Goal: Transaction & Acquisition: Purchase product/service

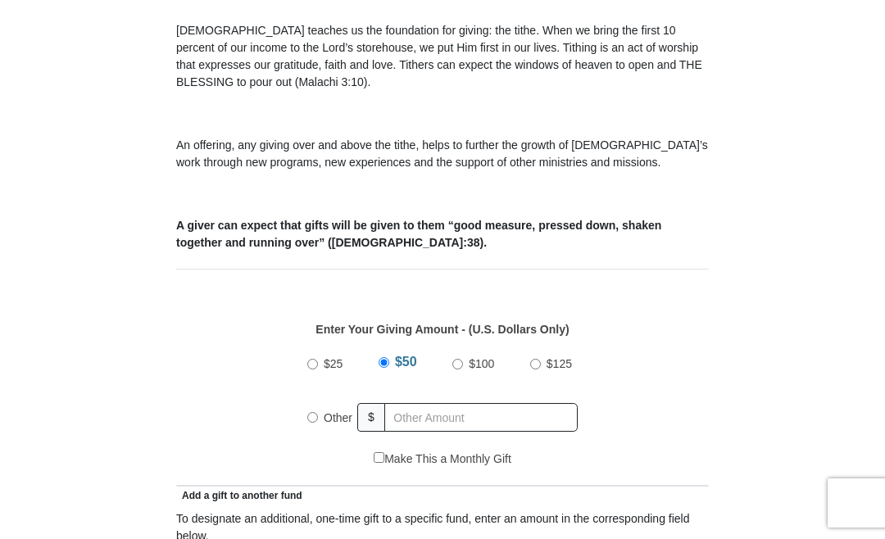
scroll to position [472, 0]
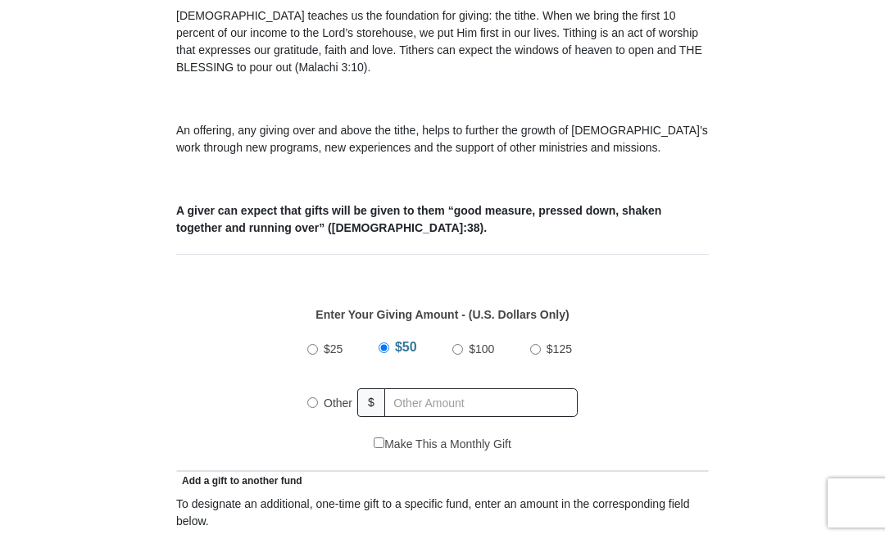
click at [321, 401] on label "Other" at bounding box center [338, 403] width 40 height 36
click at [318, 401] on input "Other" at bounding box center [312, 402] width 11 height 11
radio input "true"
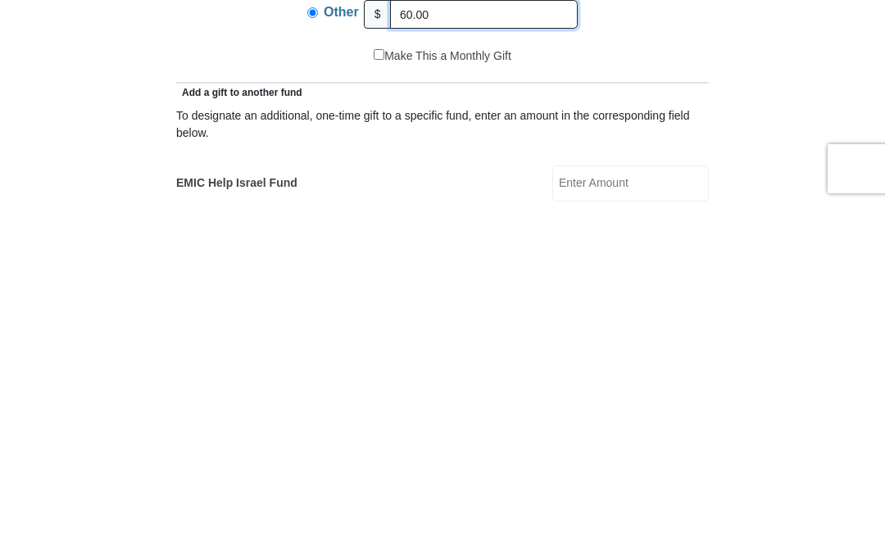
scroll to position [532, 0]
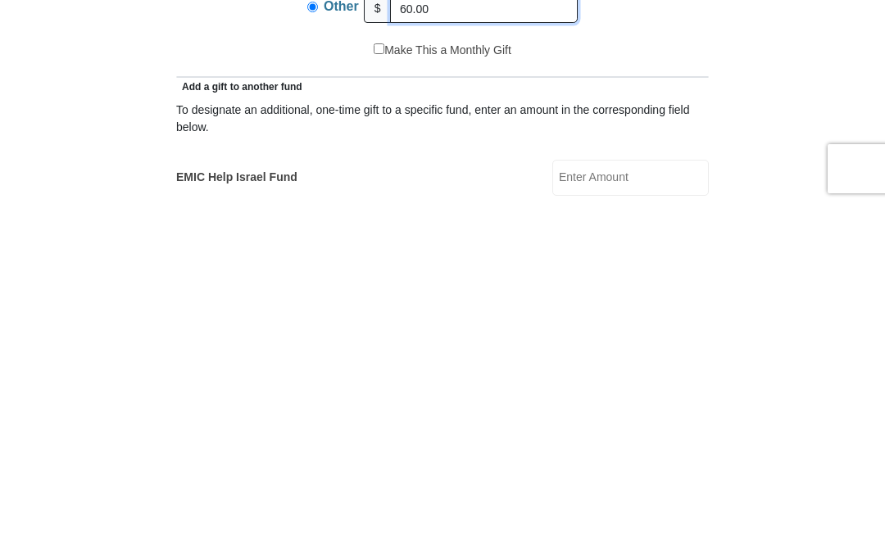
type input "60.00"
click at [625, 494] on input "EMIC Help Israel Fund" at bounding box center [630, 512] width 156 height 36
type input "1"
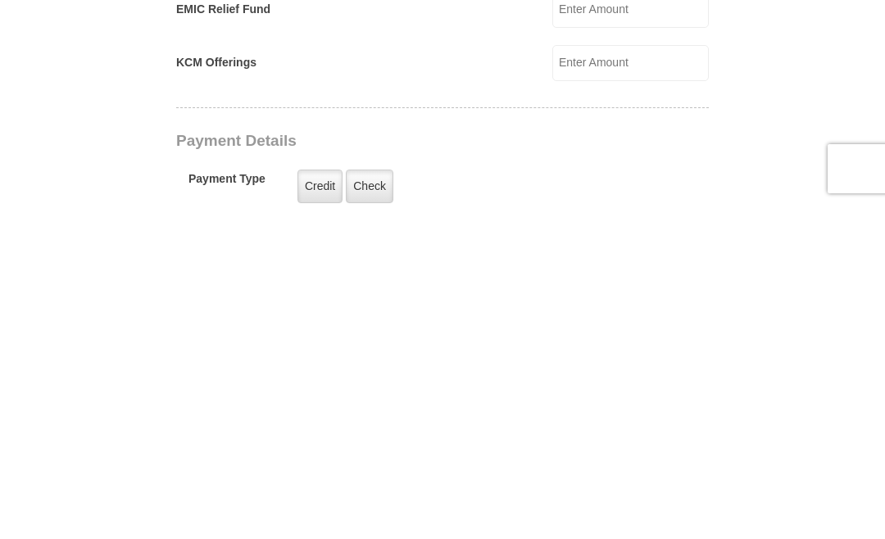
scroll to position [898, 0]
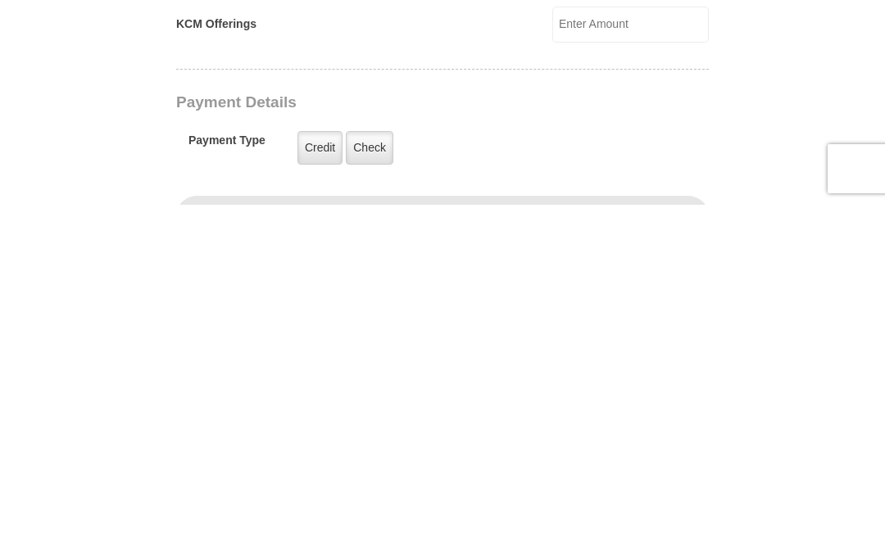
click at [315, 465] on label "Credit" at bounding box center [319, 482] width 45 height 34
click at [0, 0] on input "Credit" at bounding box center [0, 0] width 0 height 0
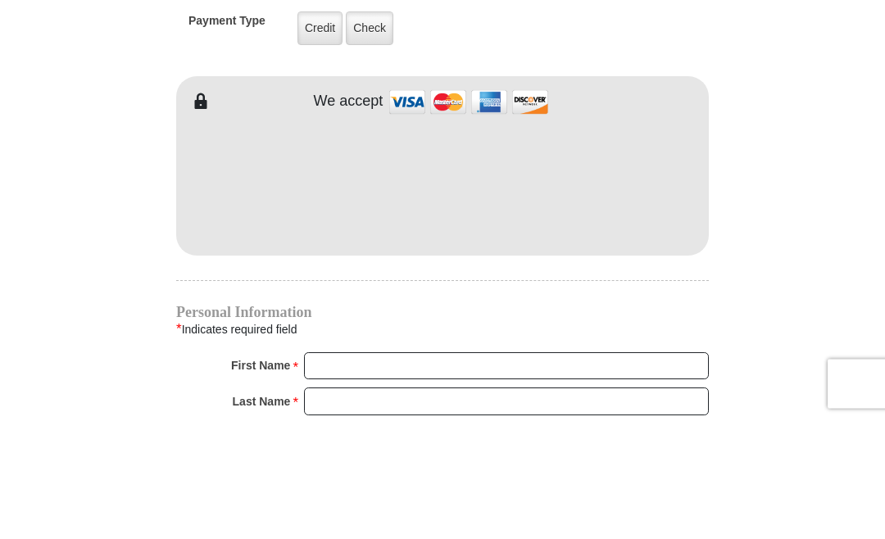
scroll to position [1352, 0]
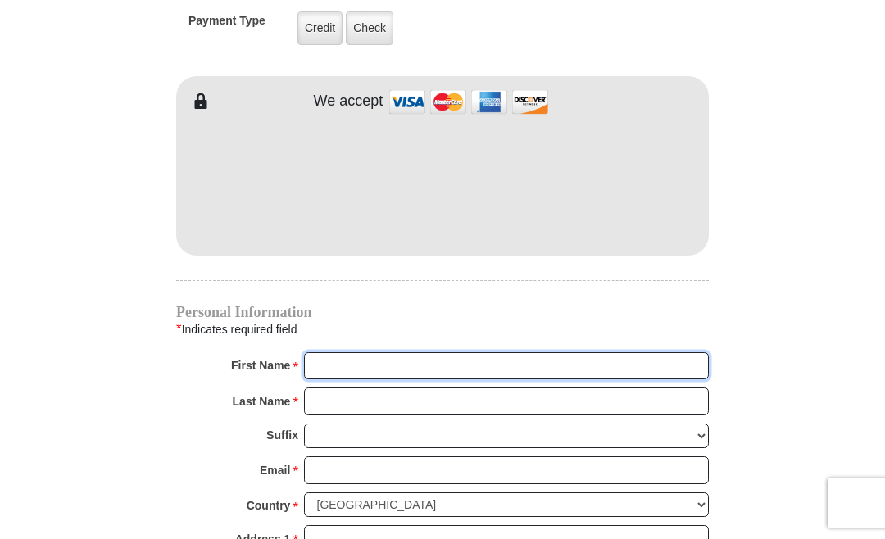
click at [363, 363] on input "First Name *" at bounding box center [506, 366] width 405 height 28
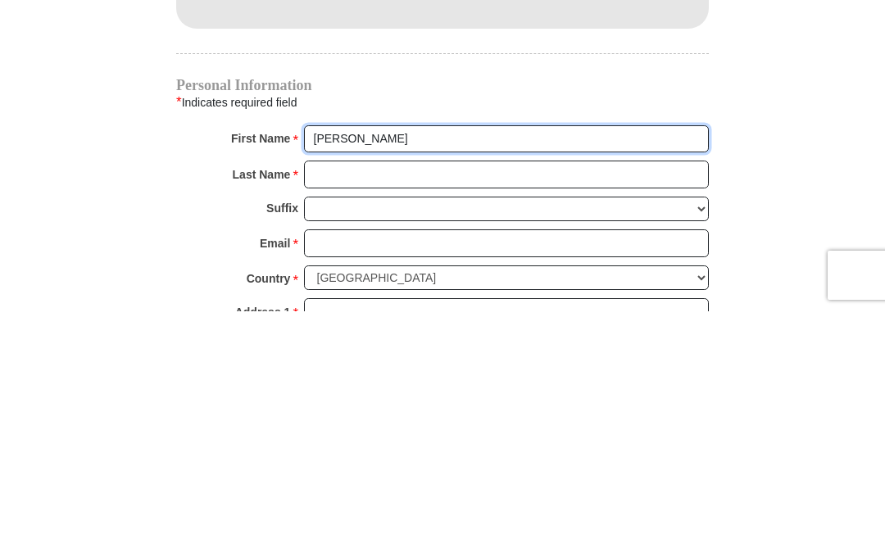
type input "Deloris"
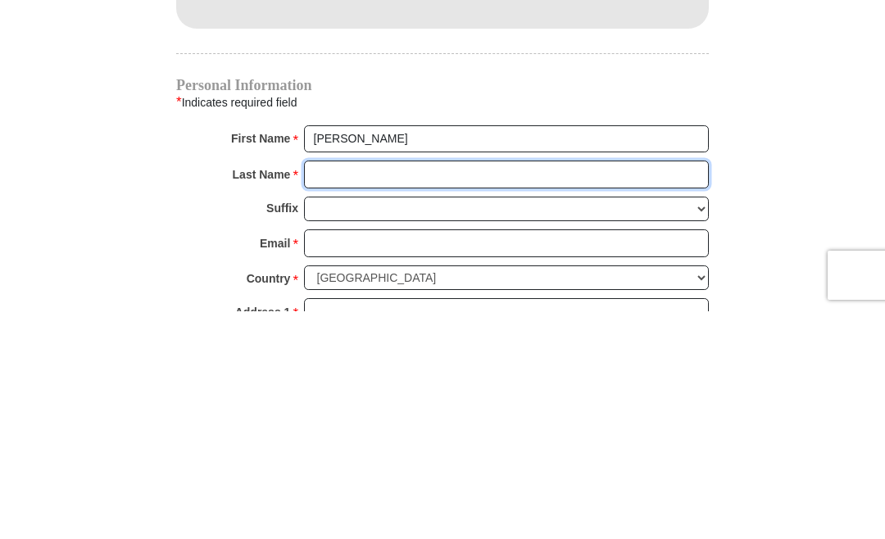
click at [344, 388] on input "Last Name *" at bounding box center [506, 402] width 405 height 28
type input "McElroy"
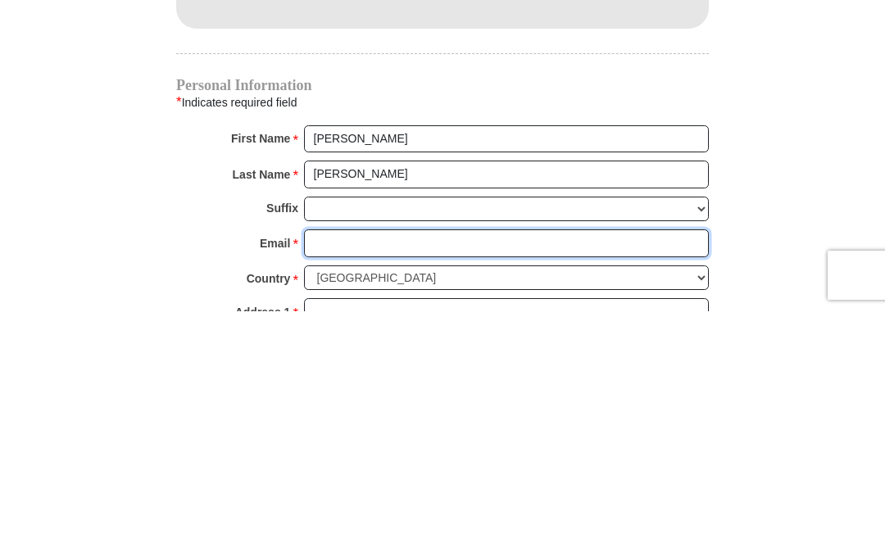
click at [343, 457] on input "Email *" at bounding box center [506, 471] width 405 height 28
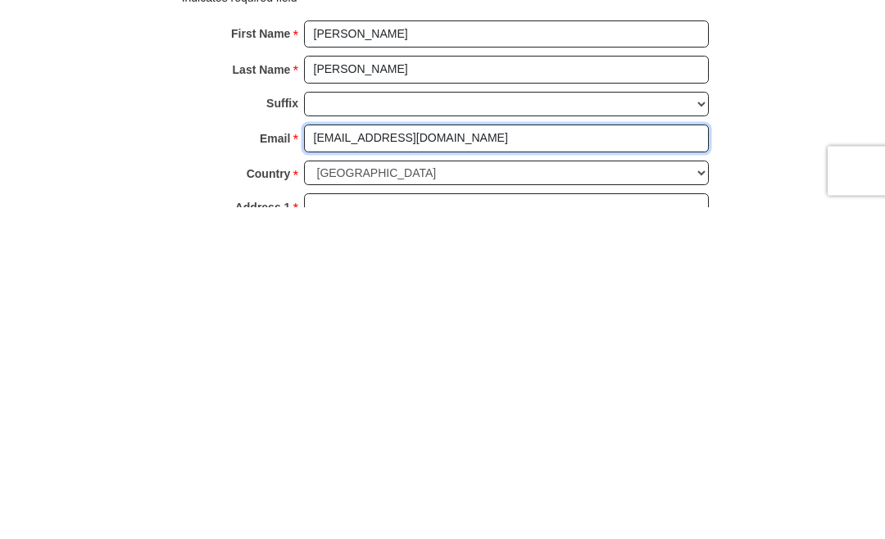
type input "pastorbg1@gmail.com"
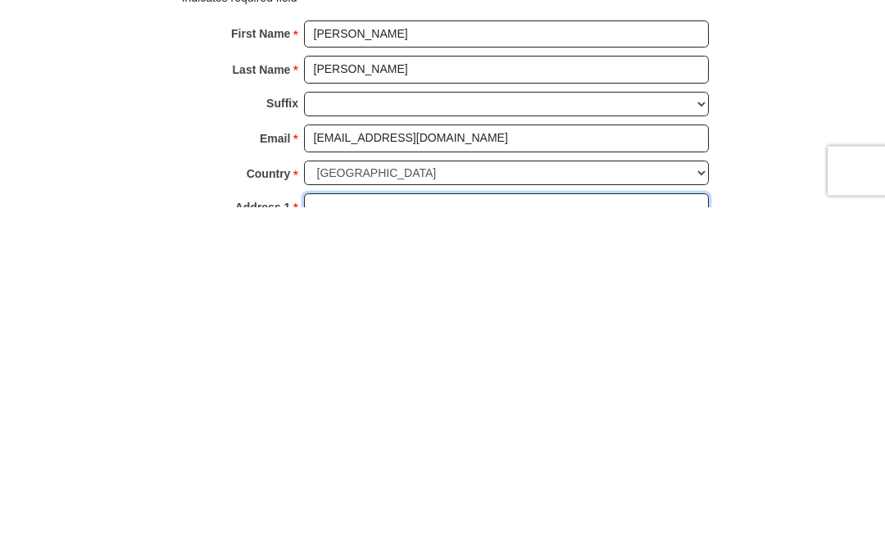
click at [339, 526] on input "Address 1 *" at bounding box center [506, 540] width 405 height 28
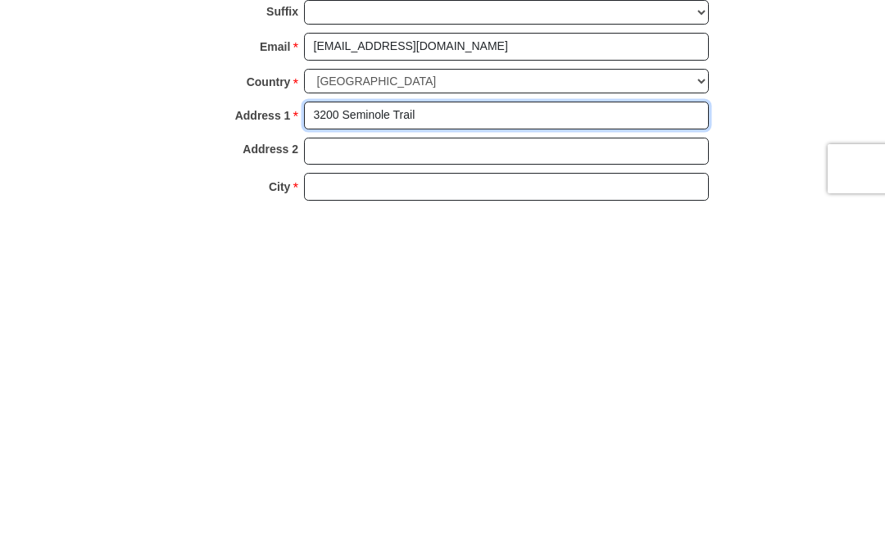
scroll to position [1454, 0]
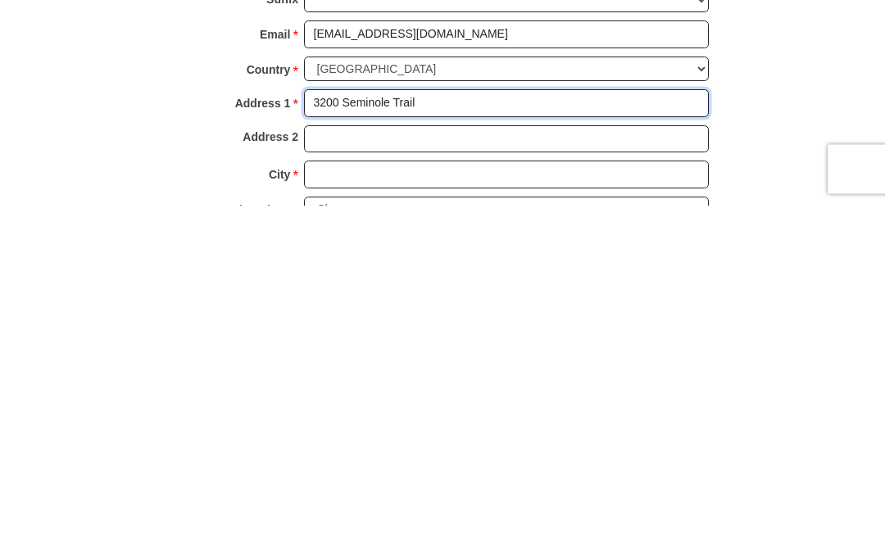
type input "3200 Seminole Trail"
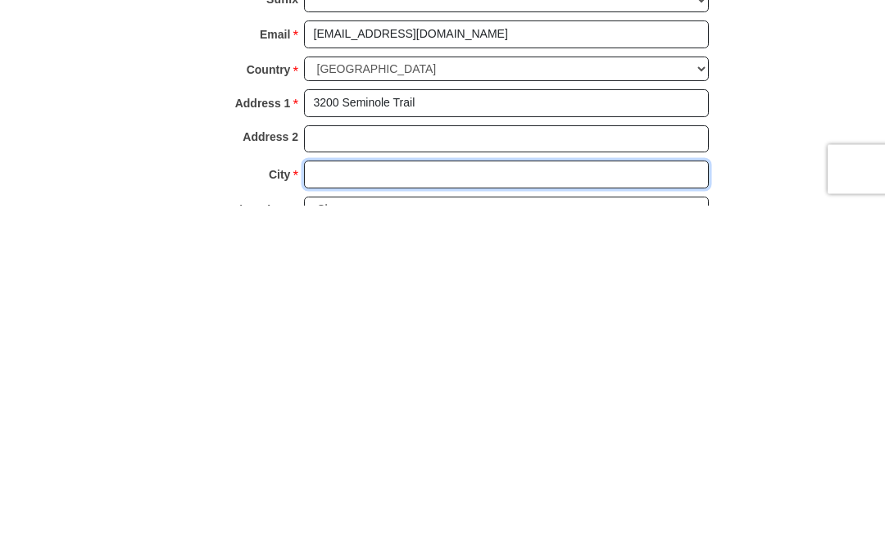
click at [333, 495] on input "City *" at bounding box center [506, 509] width 405 height 28
type input "Sherwood"
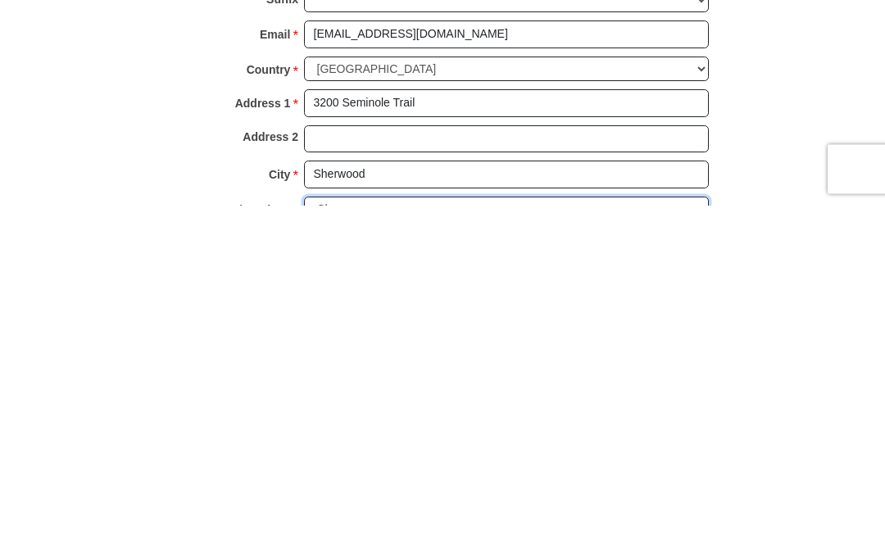
click at [691, 531] on select "Choose Alabama Alaska American Samoa Arizona Arkansas Armed Forces Americas Arm…" at bounding box center [506, 543] width 405 height 25
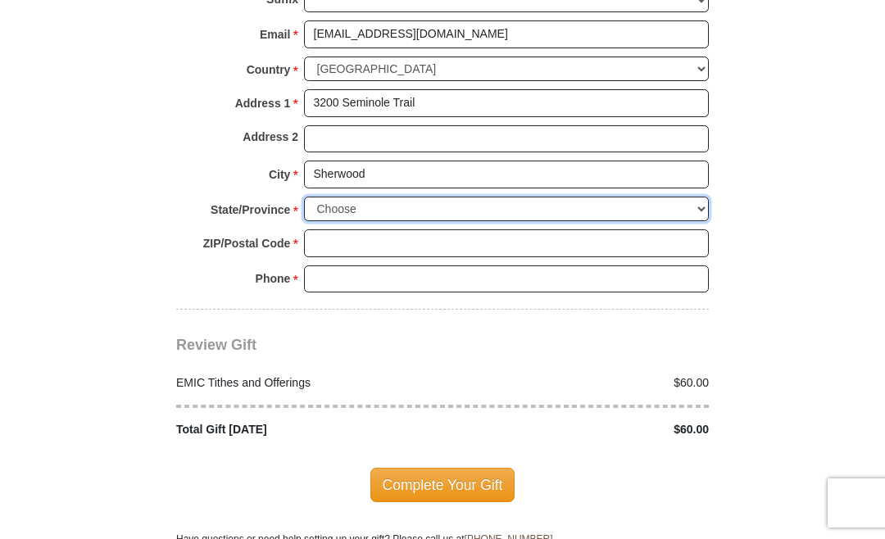
select select "AR"
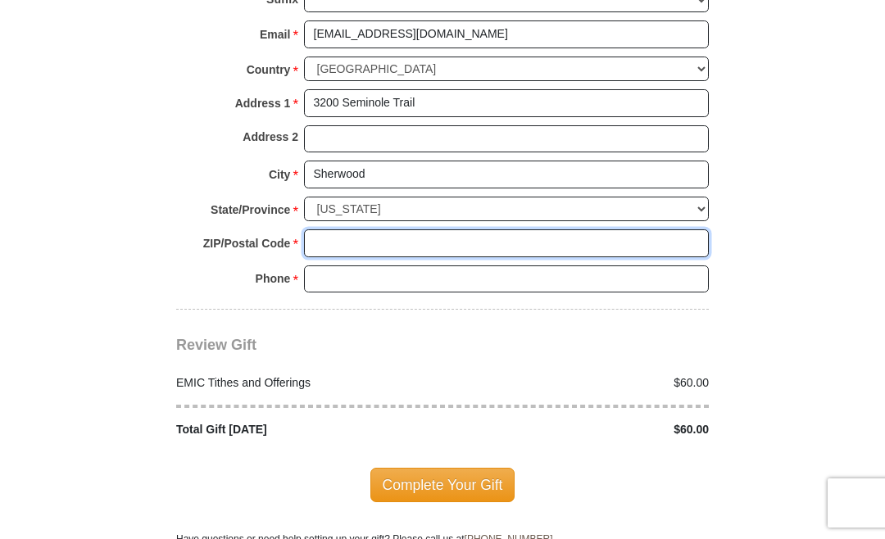
click at [349, 238] on input "ZIP/Postal Code *" at bounding box center [506, 243] width 405 height 28
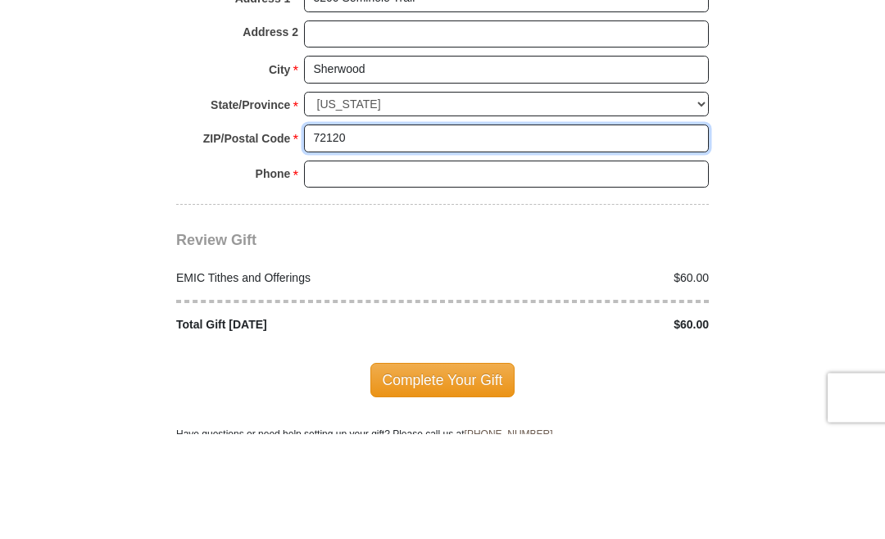
type input "72120"
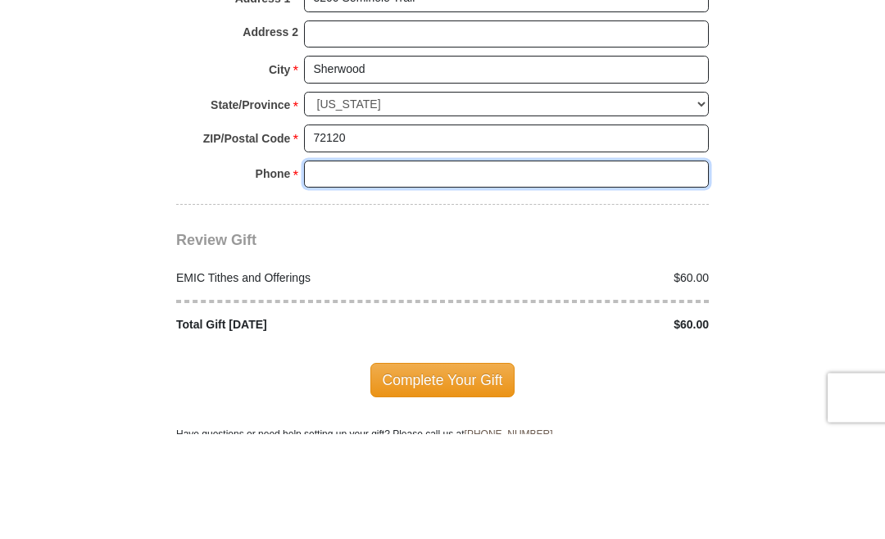
click at [349, 266] on input "Phone * *" at bounding box center [506, 280] width 405 height 28
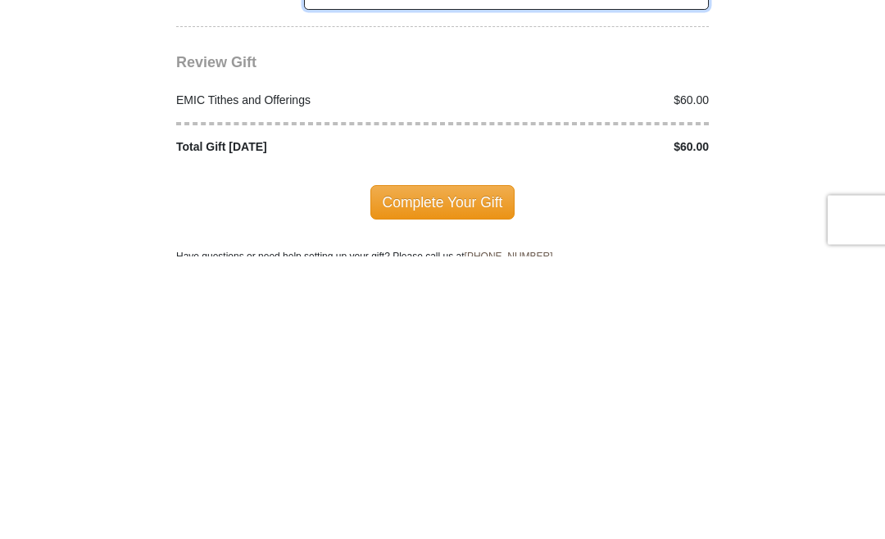
type input "5016909512"
click at [483, 469] on span "Complete Your Gift" at bounding box center [442, 486] width 145 height 34
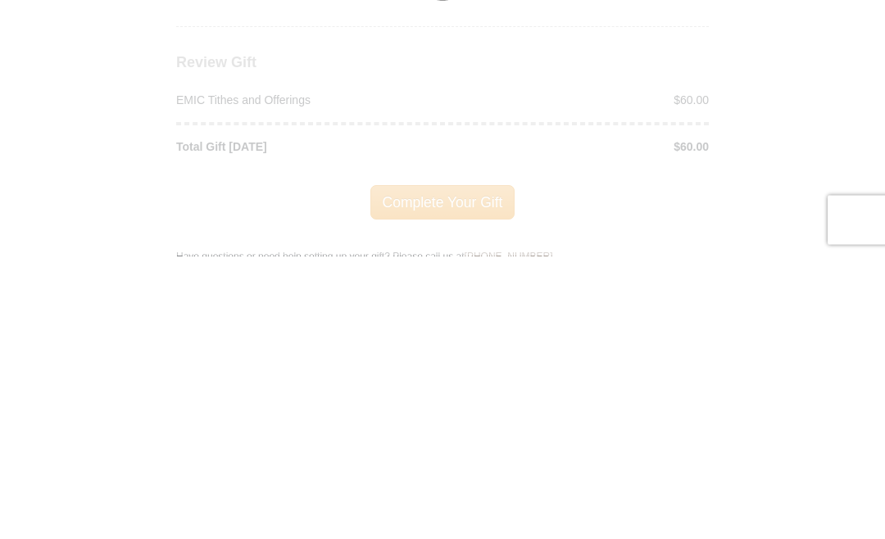
scroll to position [2070, 0]
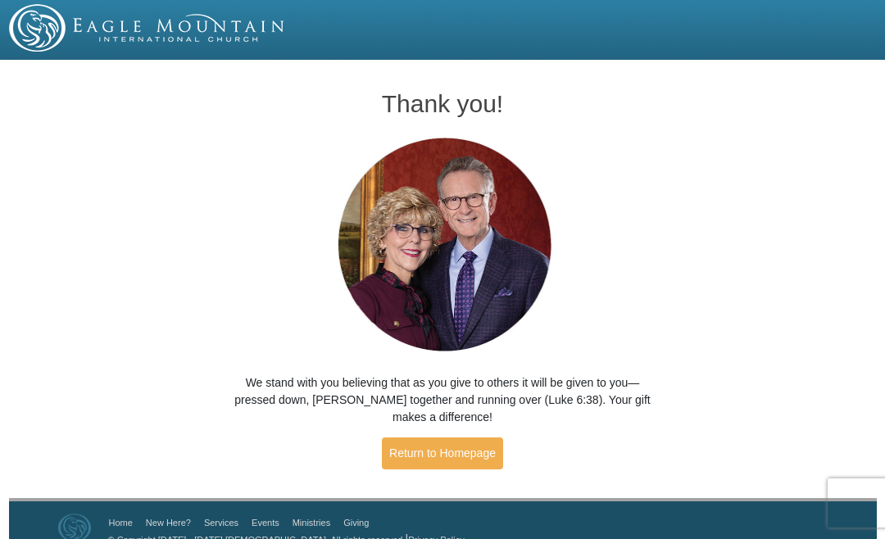
scroll to position [21, 0]
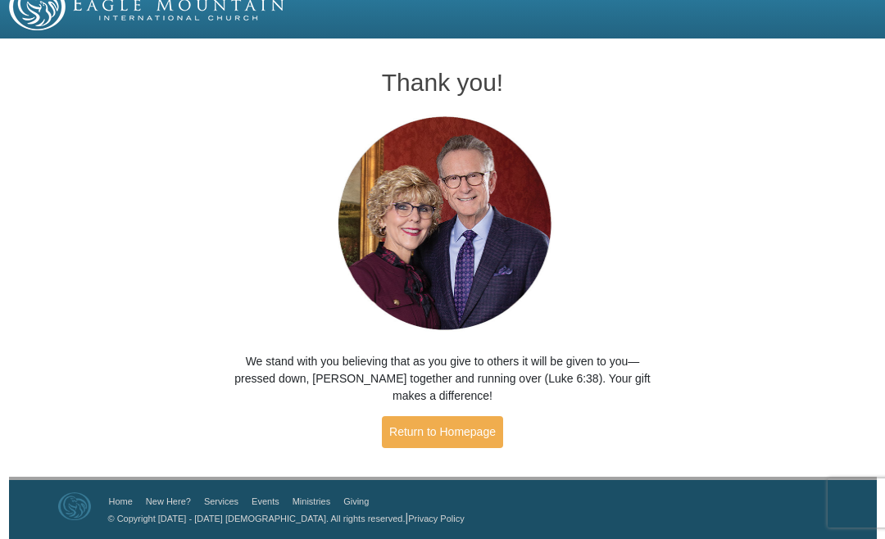
click at [469, 429] on link "Return to Homepage" at bounding box center [442, 432] width 121 height 32
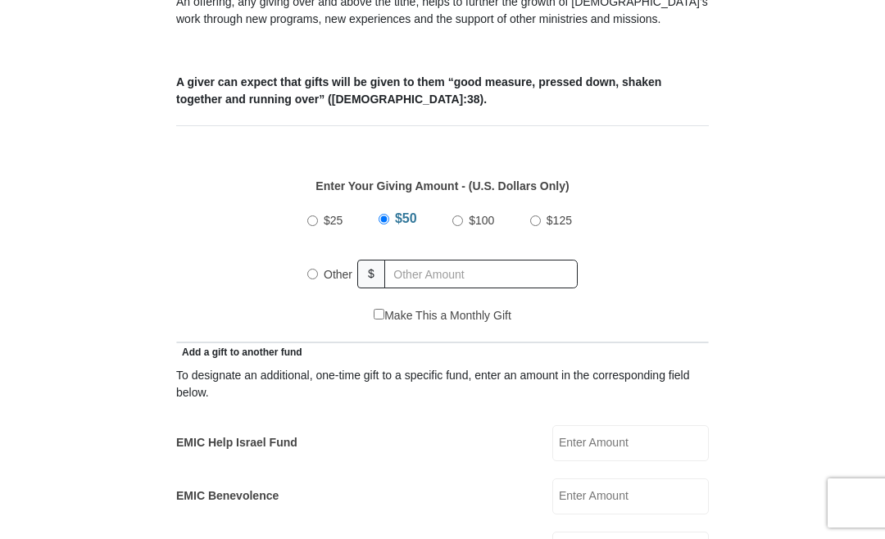
scroll to position [617, 0]
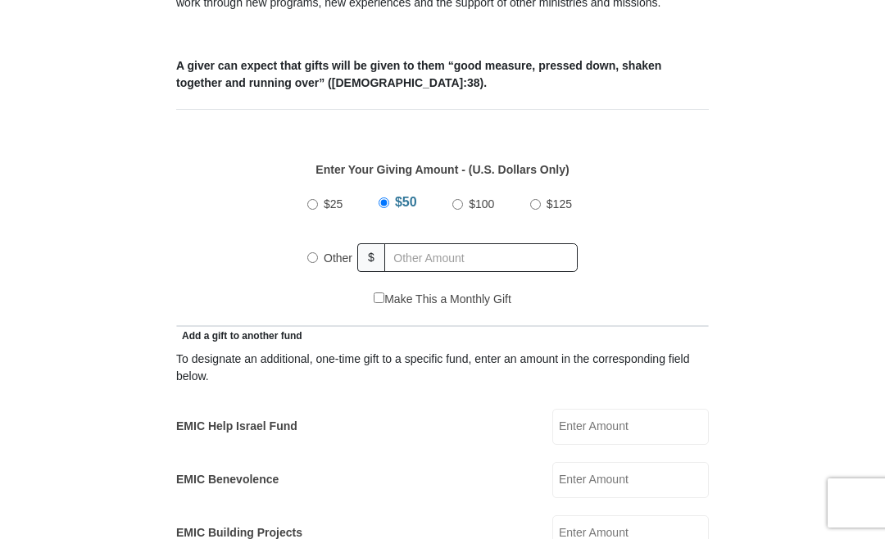
click at [624, 427] on input "EMIC Help Israel Fund" at bounding box center [630, 427] width 156 height 36
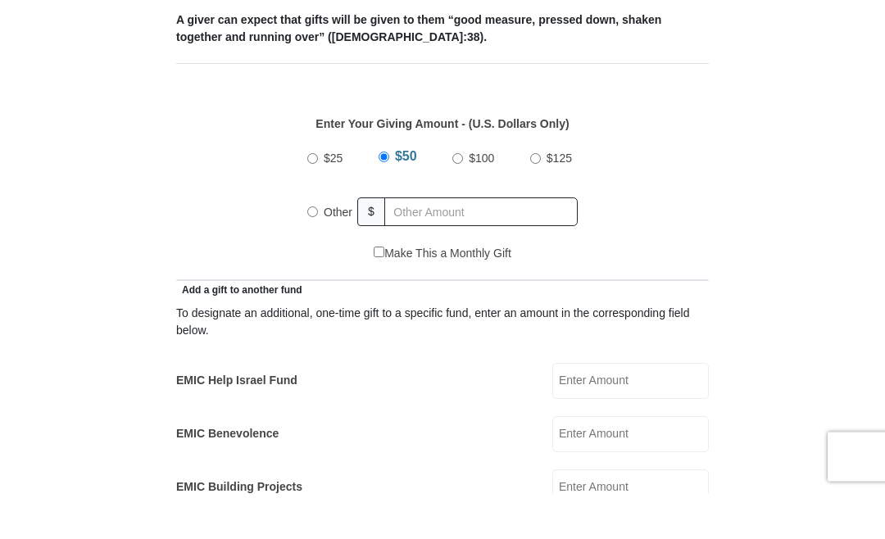
click at [318, 253] on input "Other" at bounding box center [312, 258] width 11 height 11
radio input "true"
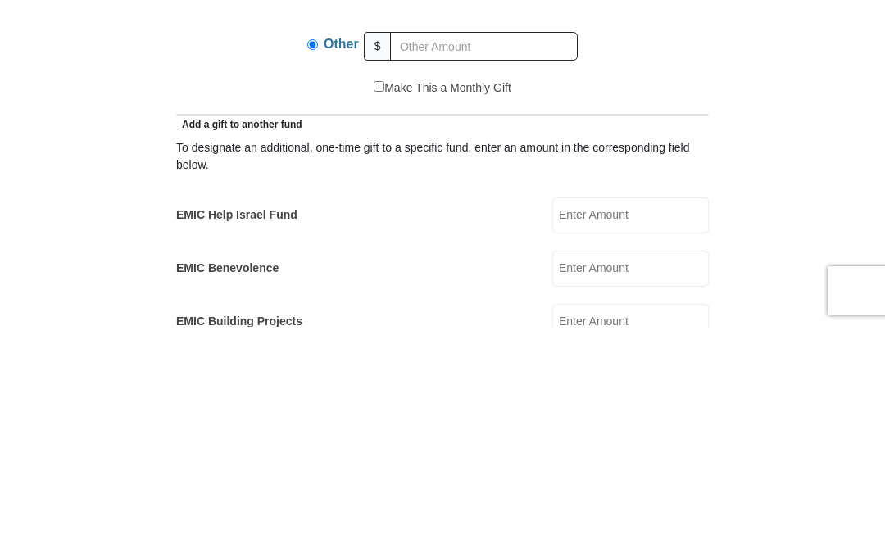
click at [633, 410] on input "EMIC Help Israel Fund" at bounding box center [630, 428] width 156 height 36
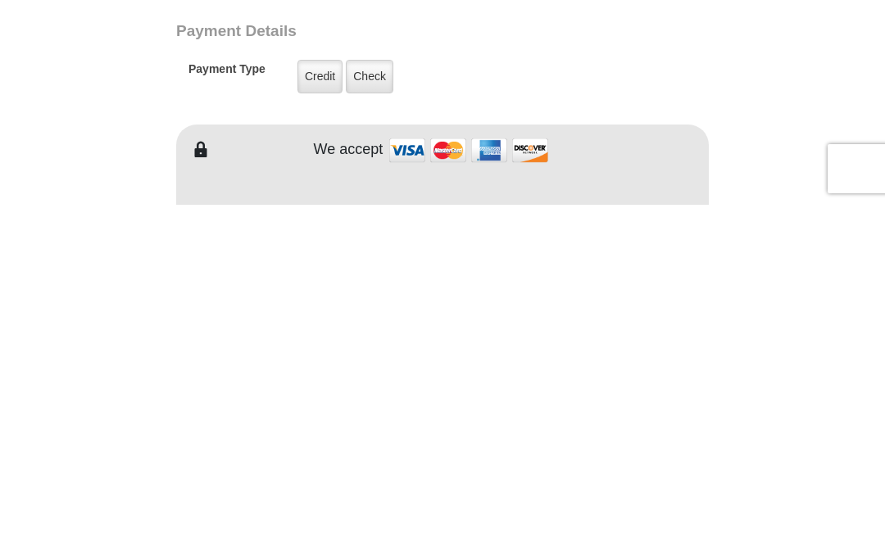
scroll to position [976, 0]
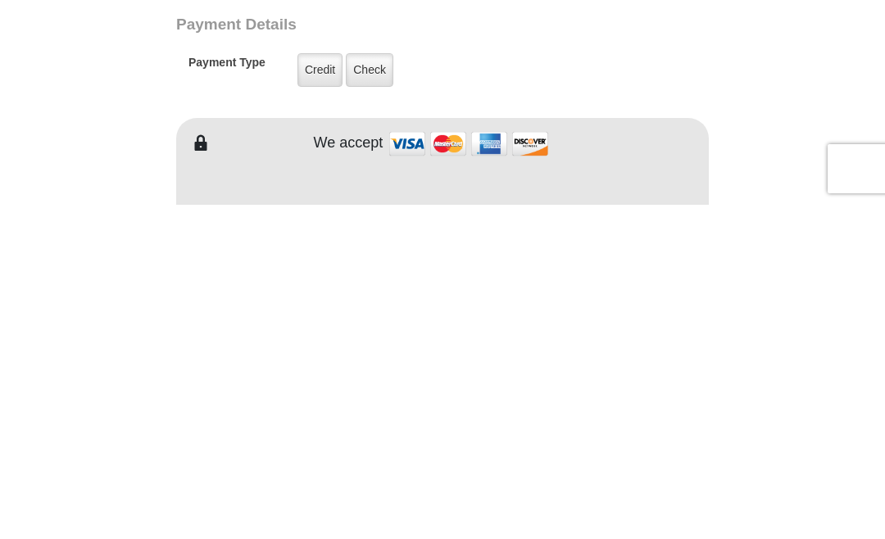
type input "100.00"
click at [317, 388] on label "Credit" at bounding box center [319, 405] width 45 height 34
click at [0, 0] on input "Credit" at bounding box center [0, 0] width 0 height 0
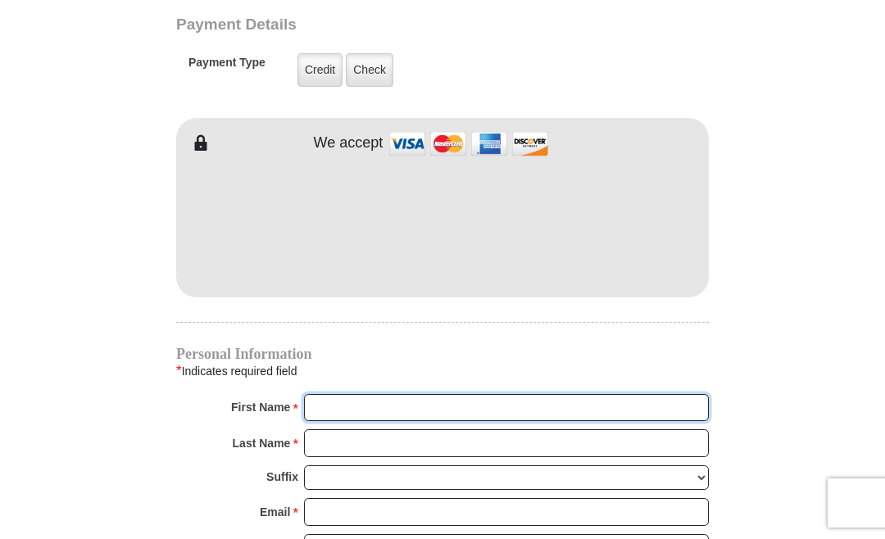
click at [357, 408] on input "First Name *" at bounding box center [506, 408] width 405 height 28
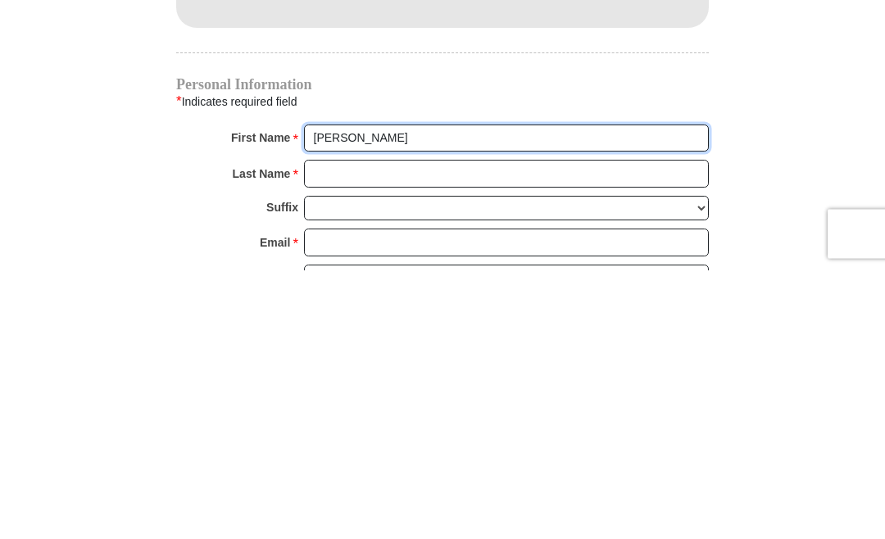
type input "Deloris"
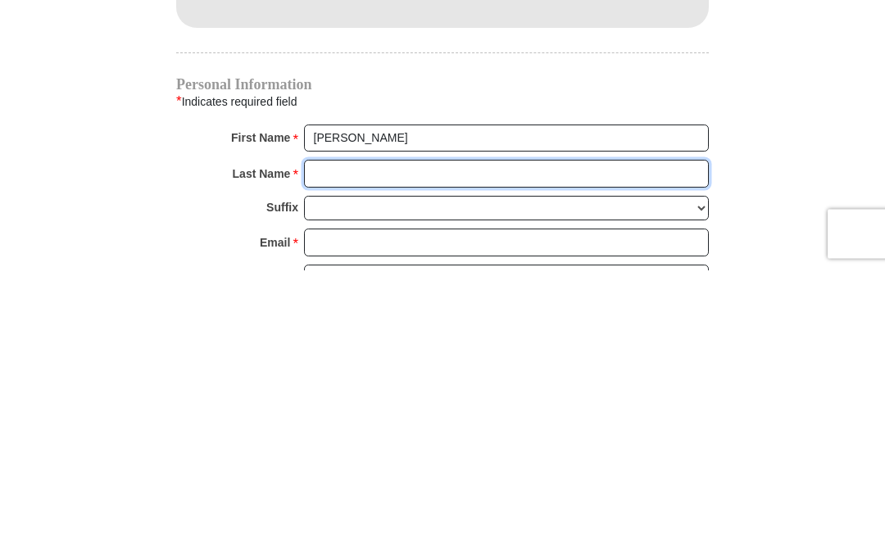
click at [365, 429] on input "Last Name *" at bounding box center [506, 443] width 405 height 28
type input "McElroy"
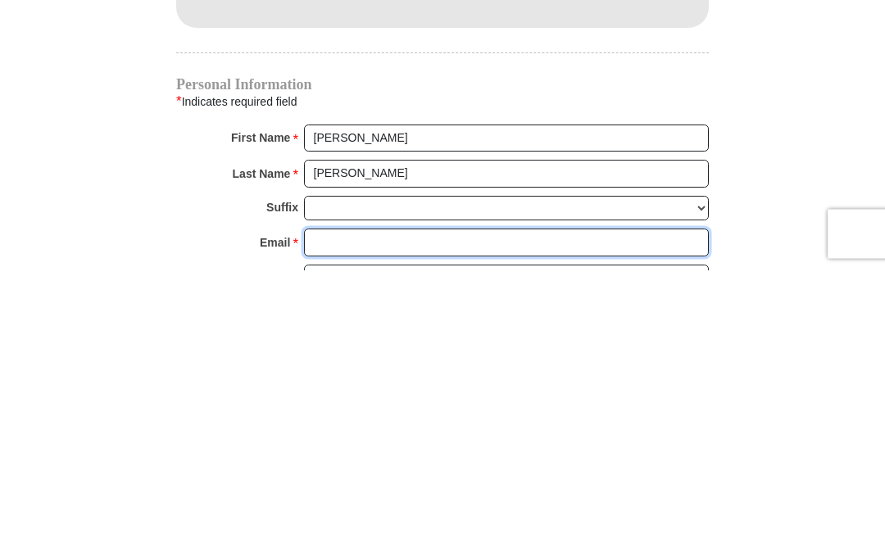
click at [356, 498] on input "Email *" at bounding box center [506, 512] width 405 height 28
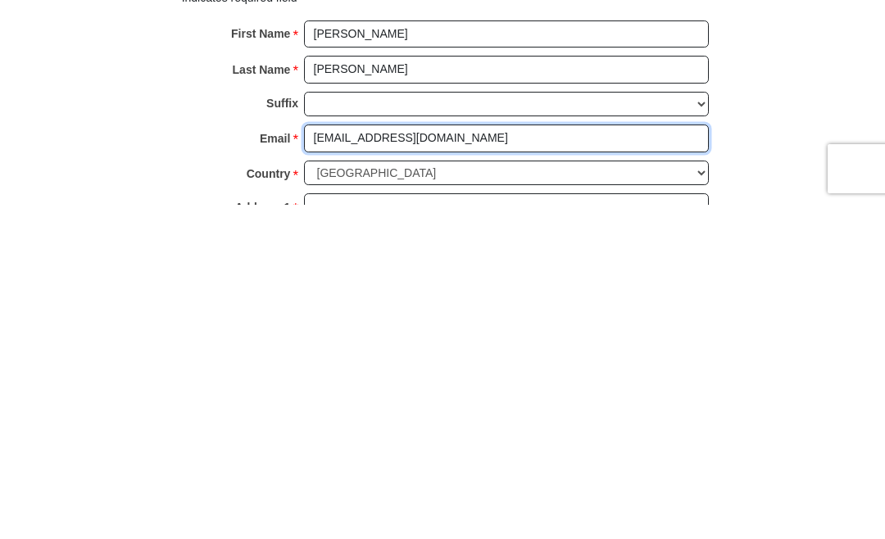
type input "pastorbg1@gmail.com"
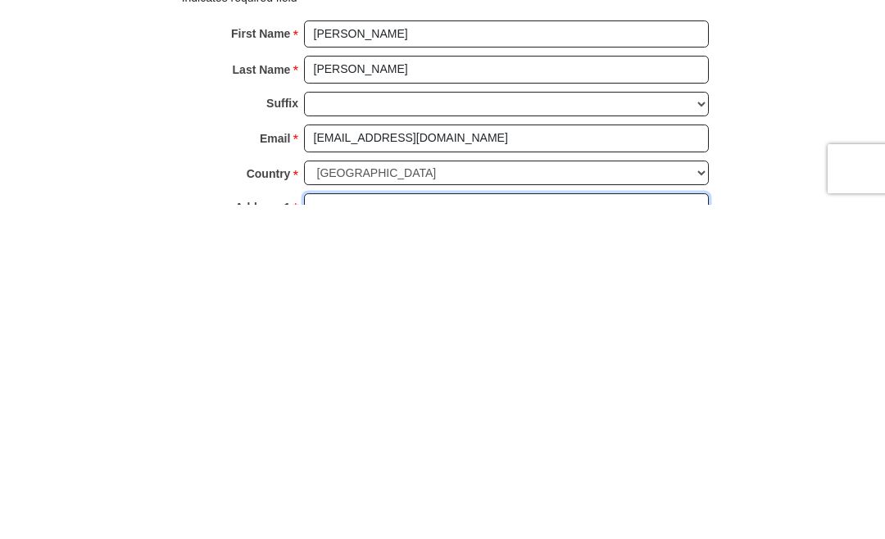
click at [342, 528] on input "Address 1 *" at bounding box center [506, 542] width 405 height 28
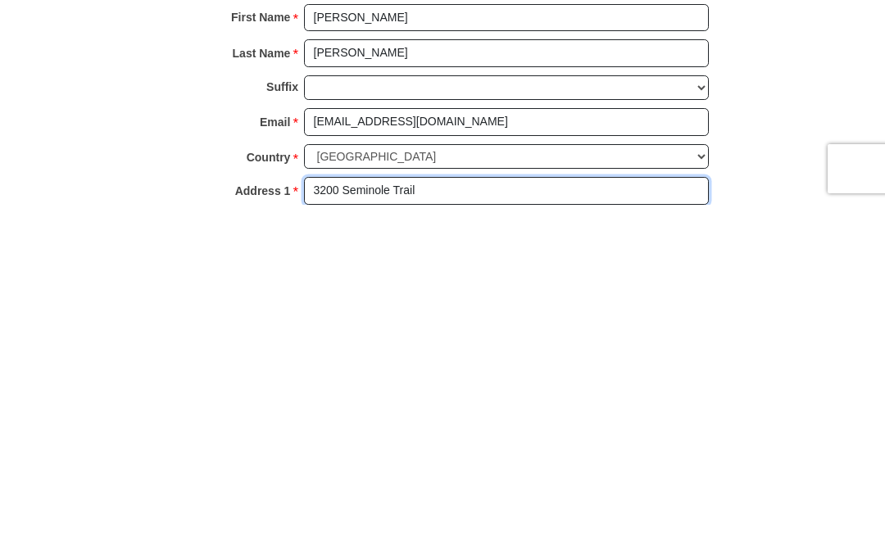
scroll to position [1450, 0]
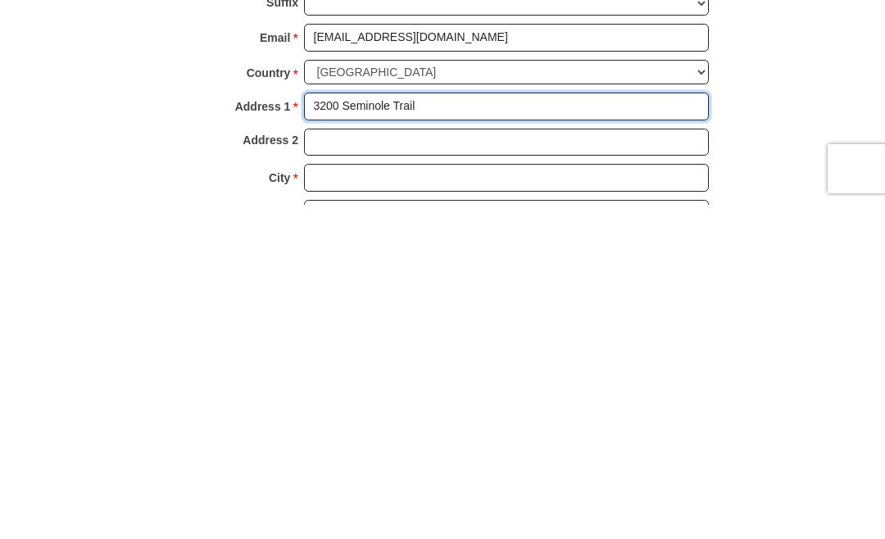
type input "3200 Seminole Trail"
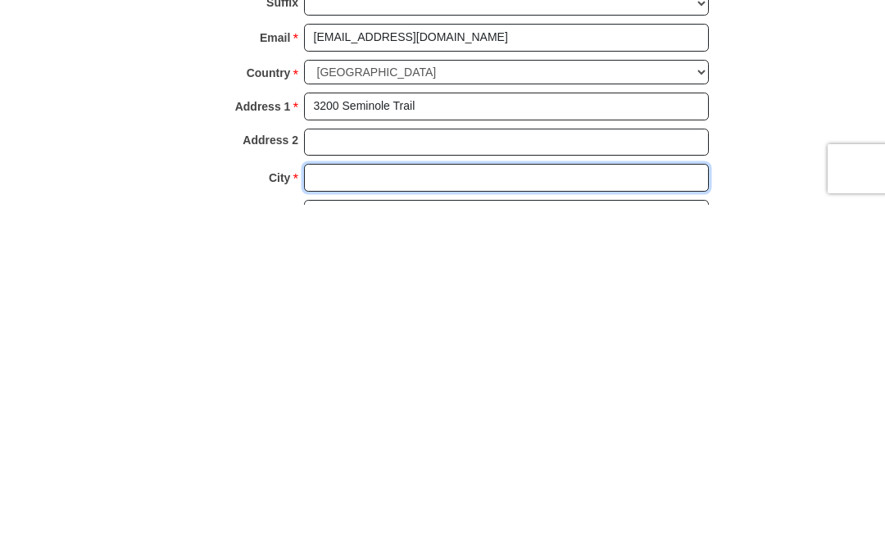
click at [347, 498] on input "City *" at bounding box center [506, 512] width 405 height 28
type input "Sherwood"
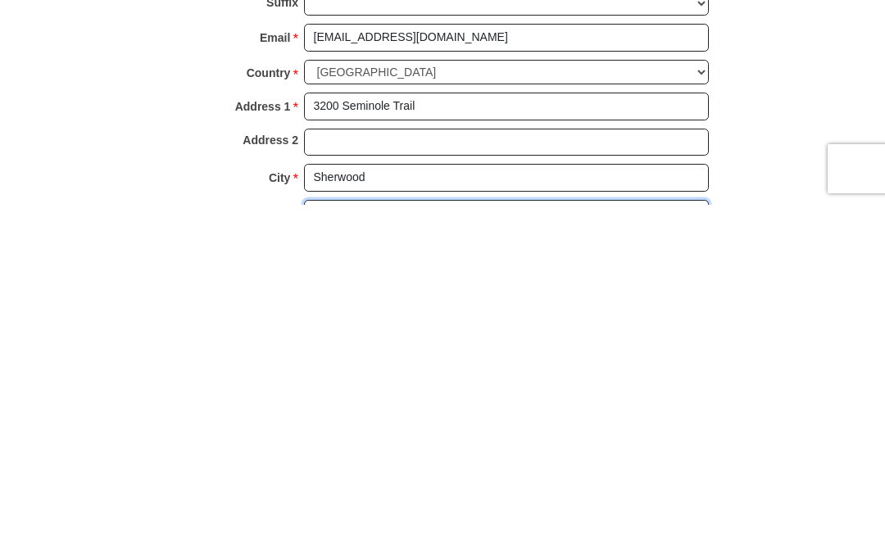
click at [676, 534] on select "Choose Alabama Alaska American Samoa Arizona Arkansas Armed Forces Americas Arm…" at bounding box center [506, 546] width 405 height 25
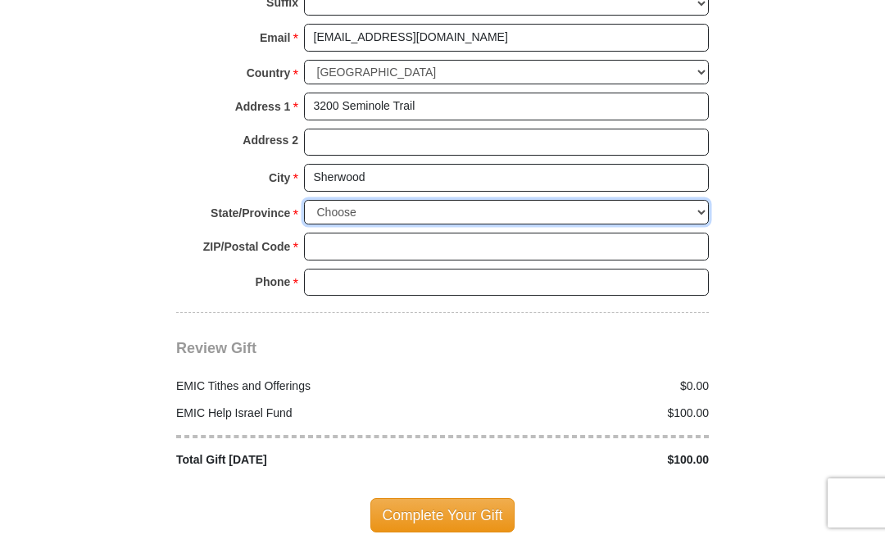
select select "AR"
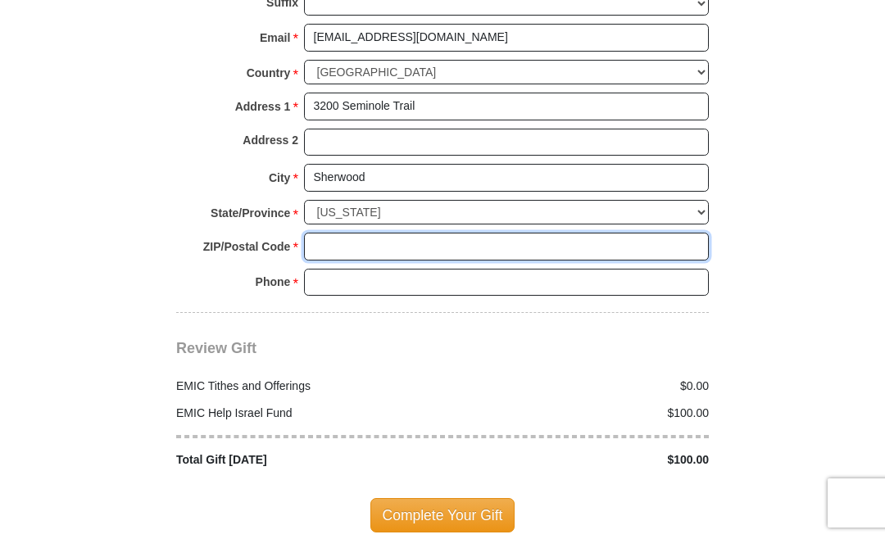
click at [363, 247] on input "ZIP/Postal Code *" at bounding box center [506, 247] width 405 height 28
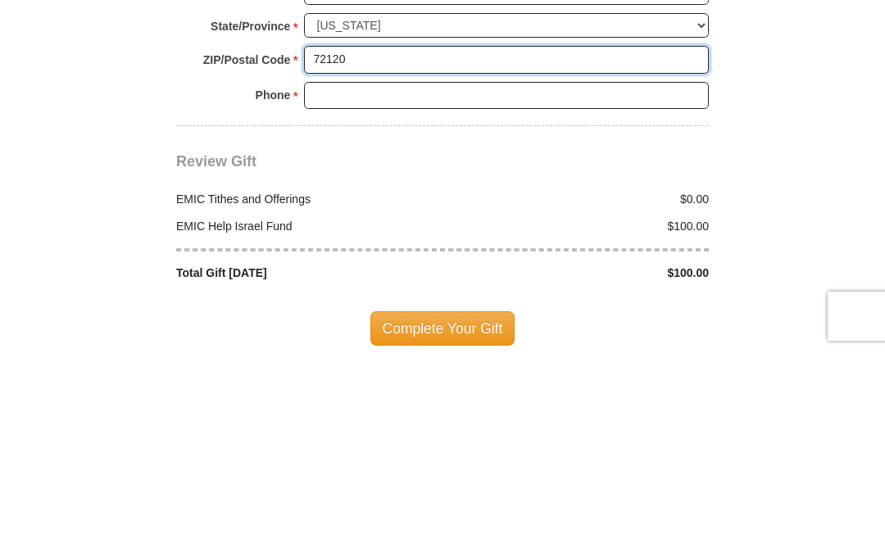
type input "72120"
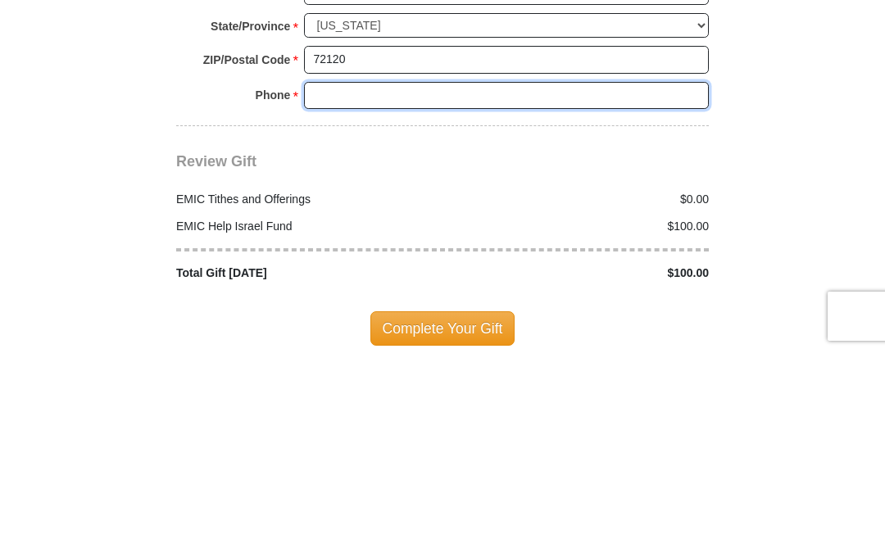
click at [371, 269] on input "Phone * *" at bounding box center [506, 283] width 405 height 28
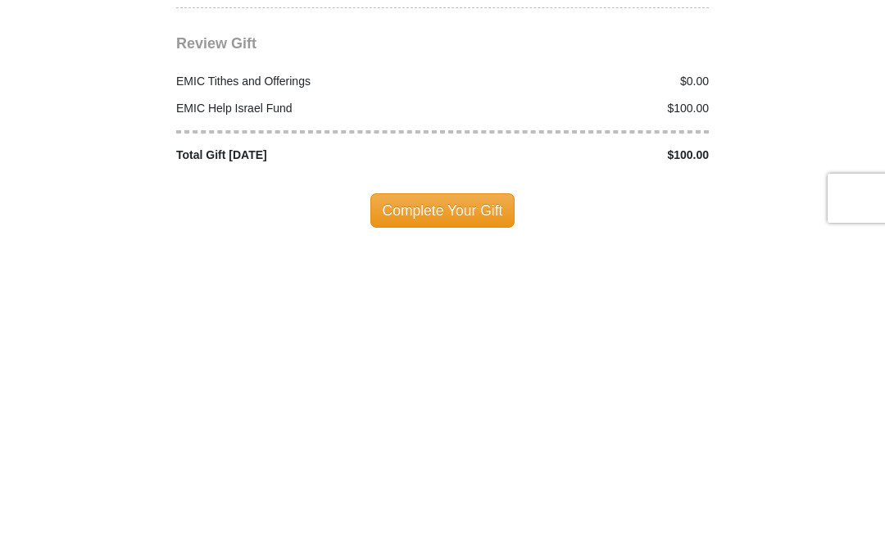
type input "5016909512"
click at [476, 498] on span "Complete Your Gift" at bounding box center [442, 515] width 145 height 34
